Goal: Find specific page/section: Find specific page/section

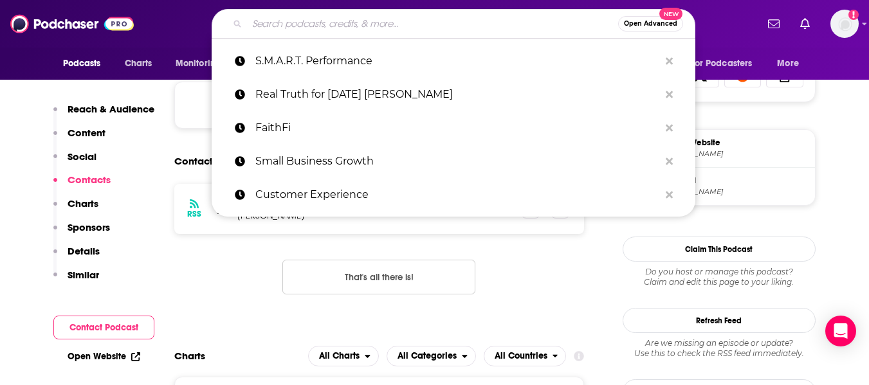
click at [399, 25] on input "Search podcasts, credits, & more..." at bounding box center [432, 24] width 371 height 21
paste input "The Antifragility Reframe"
type input "The Antifragility Reframe"
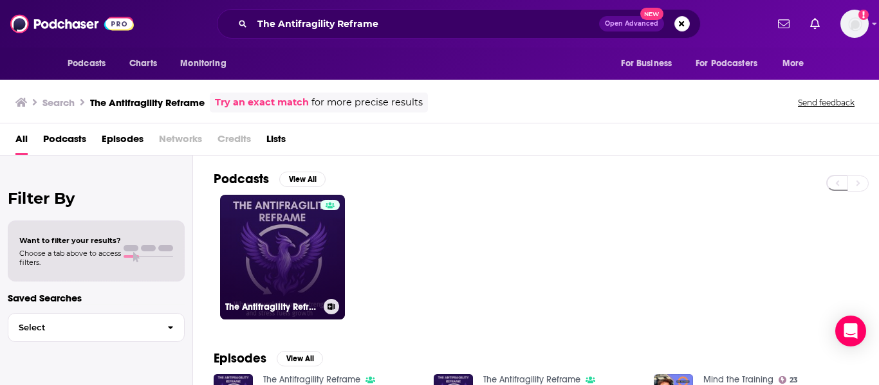
click at [285, 248] on link "The Antifragility Reframe" at bounding box center [282, 257] width 125 height 125
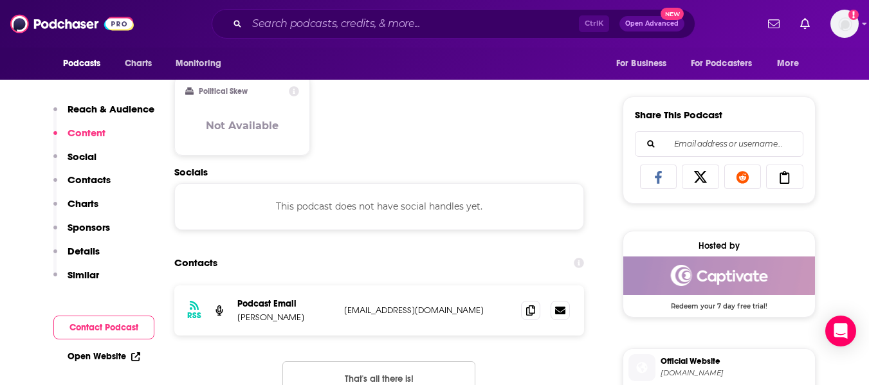
scroll to position [758, 0]
click at [529, 311] on icon at bounding box center [530, 309] width 9 height 10
click at [532, 309] on icon at bounding box center [530, 309] width 9 height 10
